Goal: Task Accomplishment & Management: Manage account settings

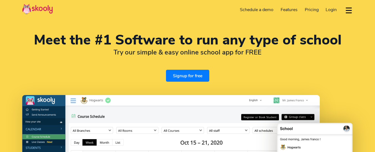
select select "en"
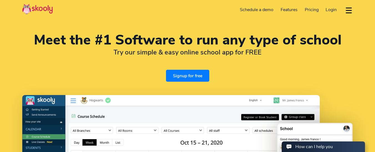
click at [328, 10] on span "Login" at bounding box center [330, 10] width 11 height 6
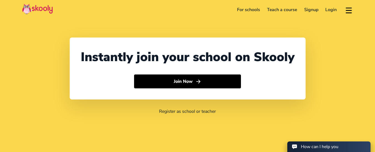
select select "27"
select select "[GEOGRAPHIC_DATA]"
select select "[GEOGRAPHIC_DATA]/[GEOGRAPHIC_DATA]"
click at [328, 12] on link "Login" at bounding box center [331, 9] width 19 height 9
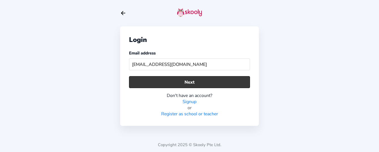
type input "principal@ahavahouse.co.za"
click at [220, 81] on button "Next" at bounding box center [189, 82] width 121 height 12
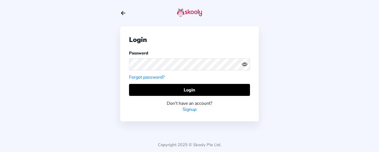
click at [244, 65] on circle "eye outline" at bounding box center [245, 64] width 2 height 2
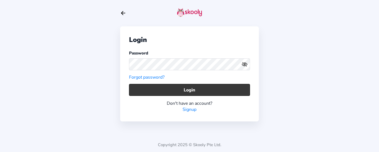
click at [202, 89] on button "Login" at bounding box center [189, 90] width 121 height 12
